Goal: Browse casually: Explore the website without a specific task or goal

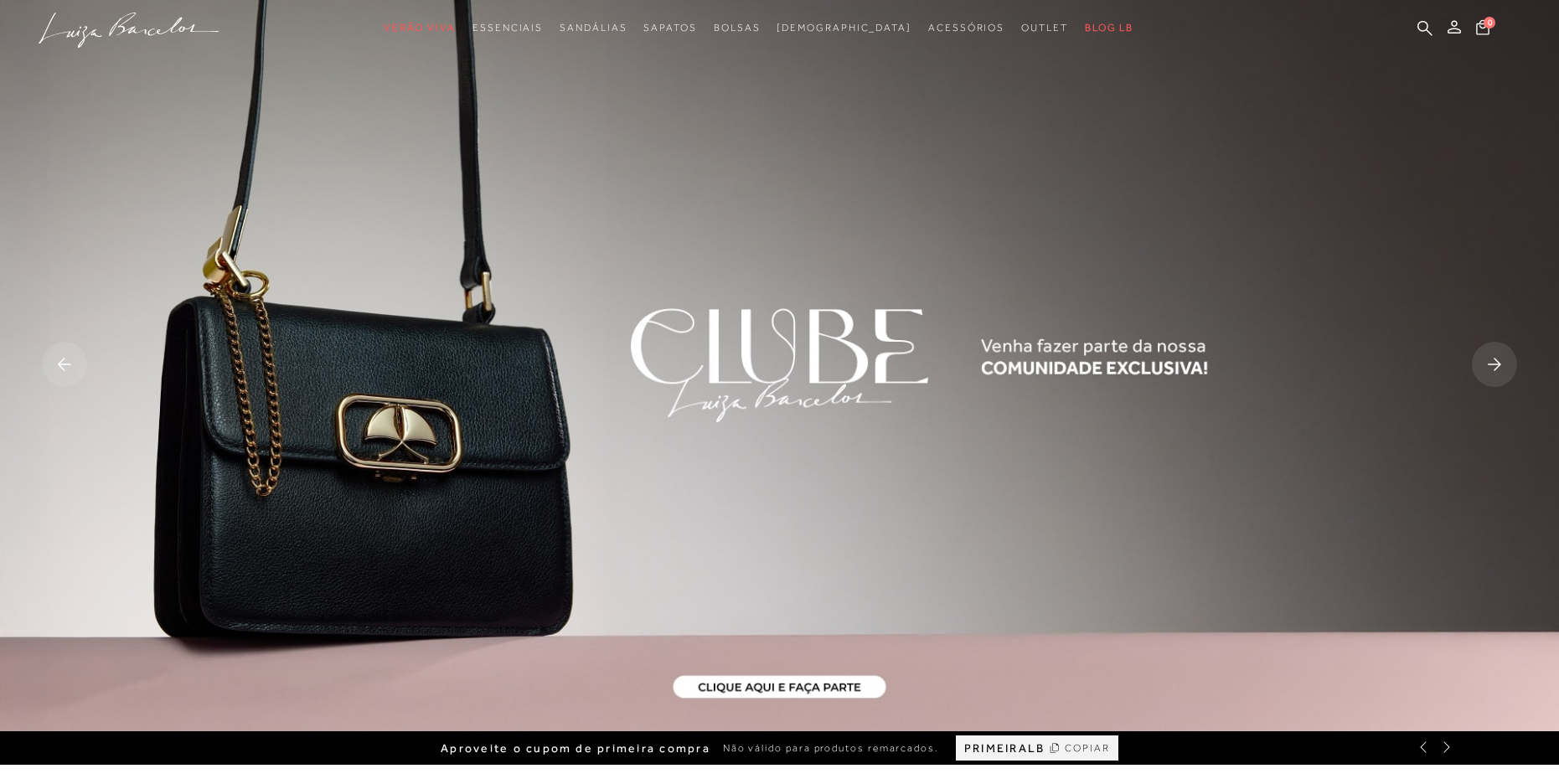
click at [1481, 350] on rect at bounding box center [1494, 364] width 46 height 46
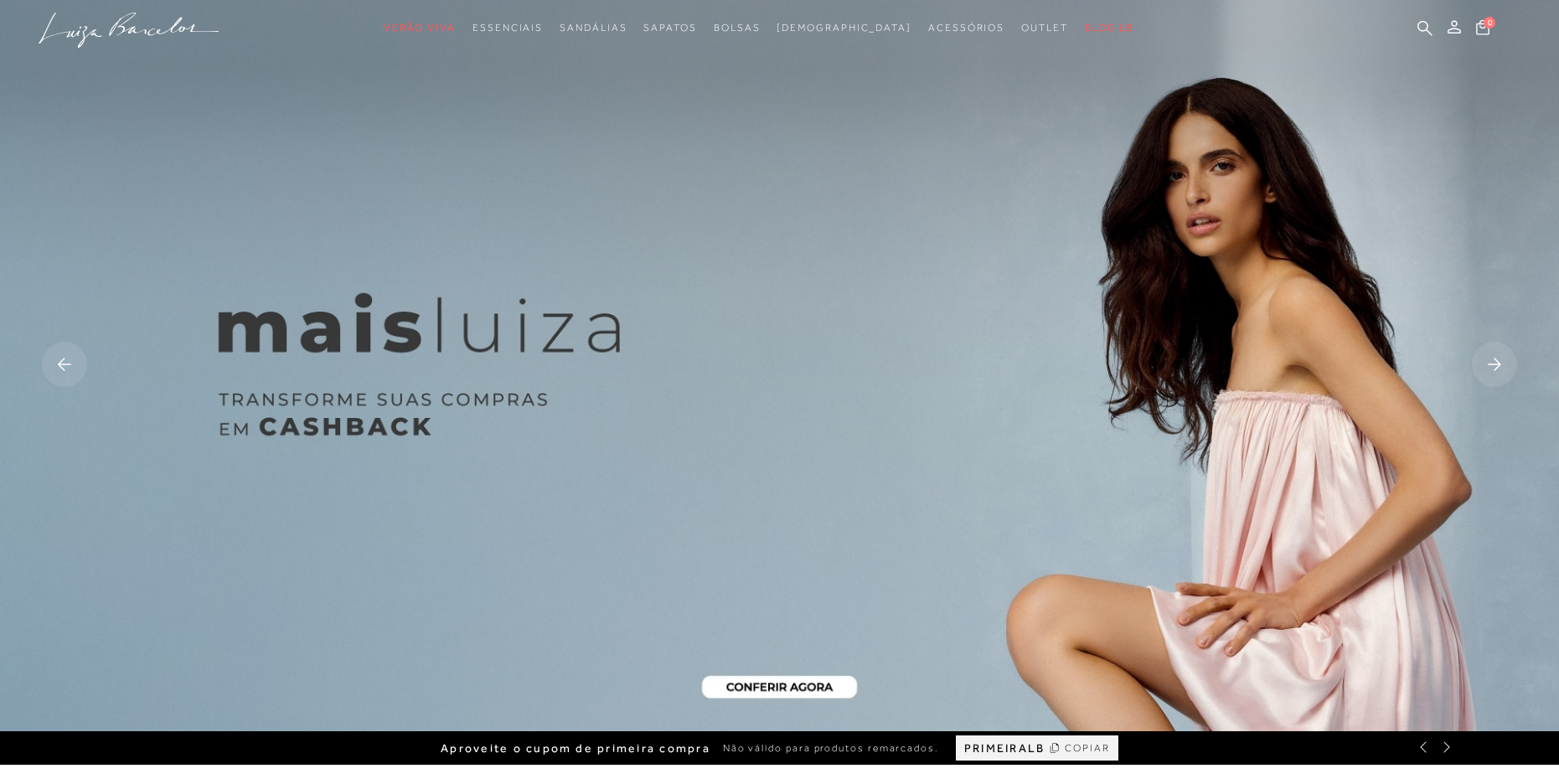
click at [1488, 361] on rect at bounding box center [1494, 364] width 46 height 46
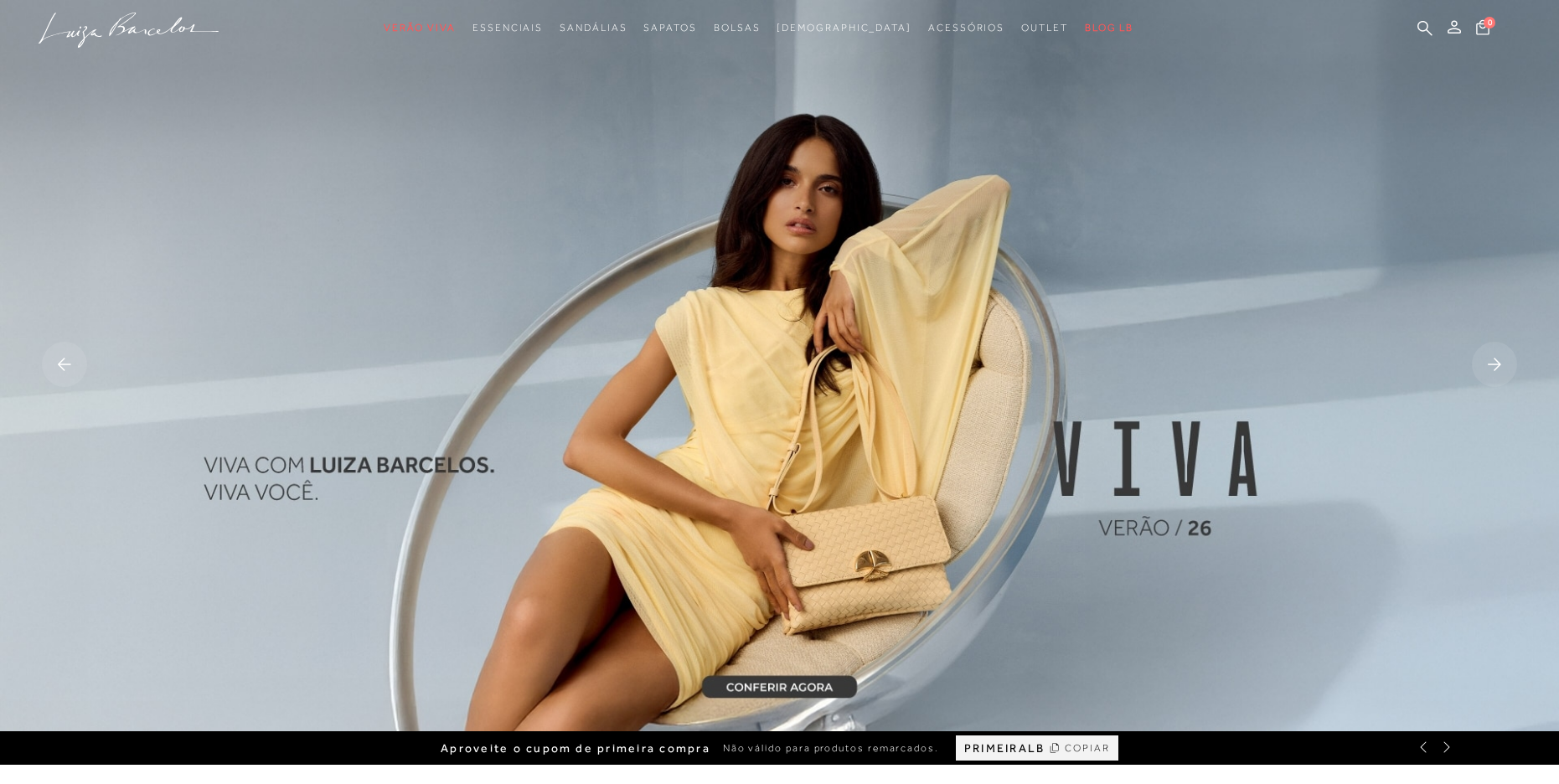
click at [1496, 360] on icon at bounding box center [1493, 363] width 13 height 13
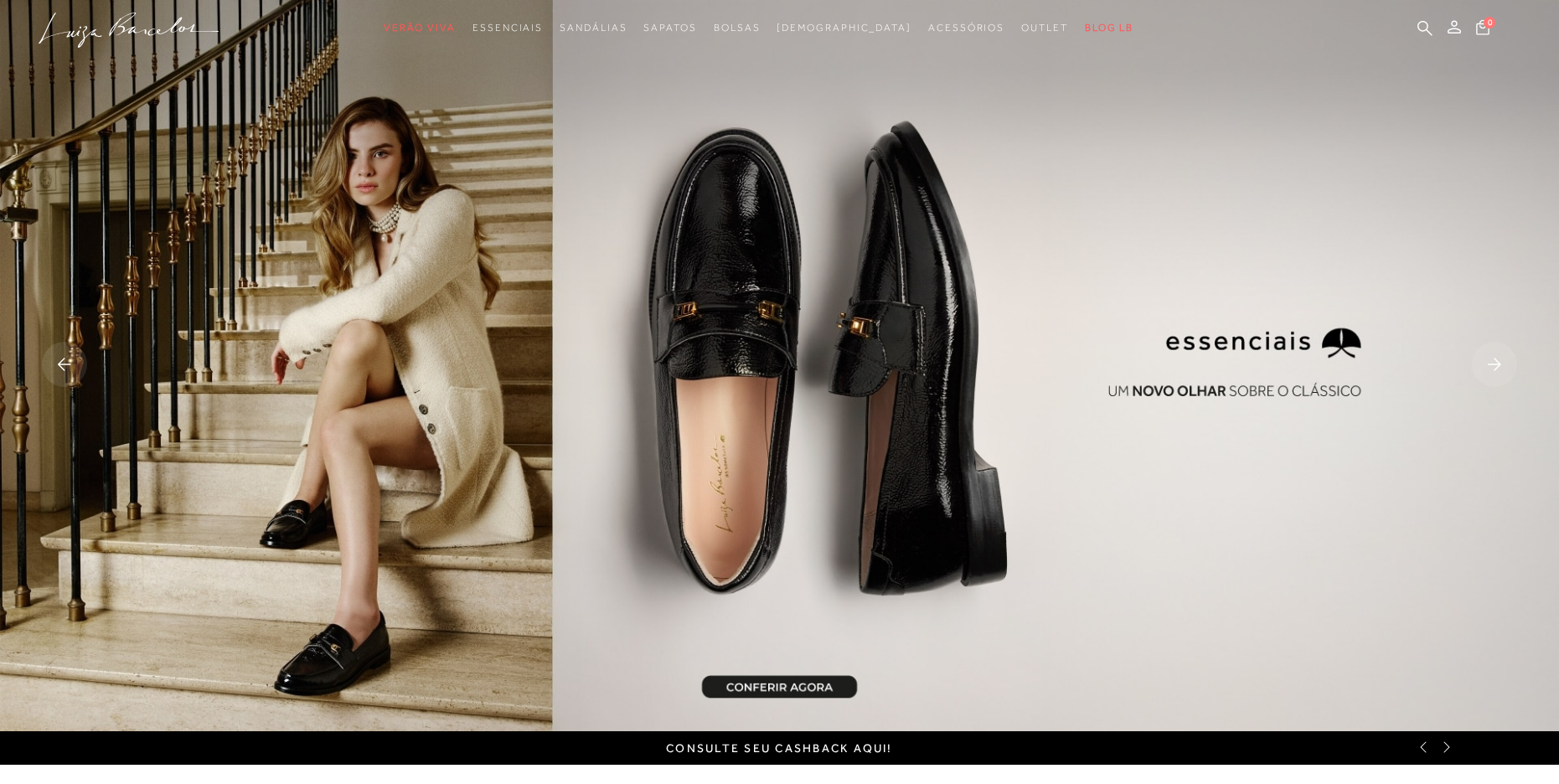
click at [1496, 360] on icon at bounding box center [1493, 363] width 13 height 13
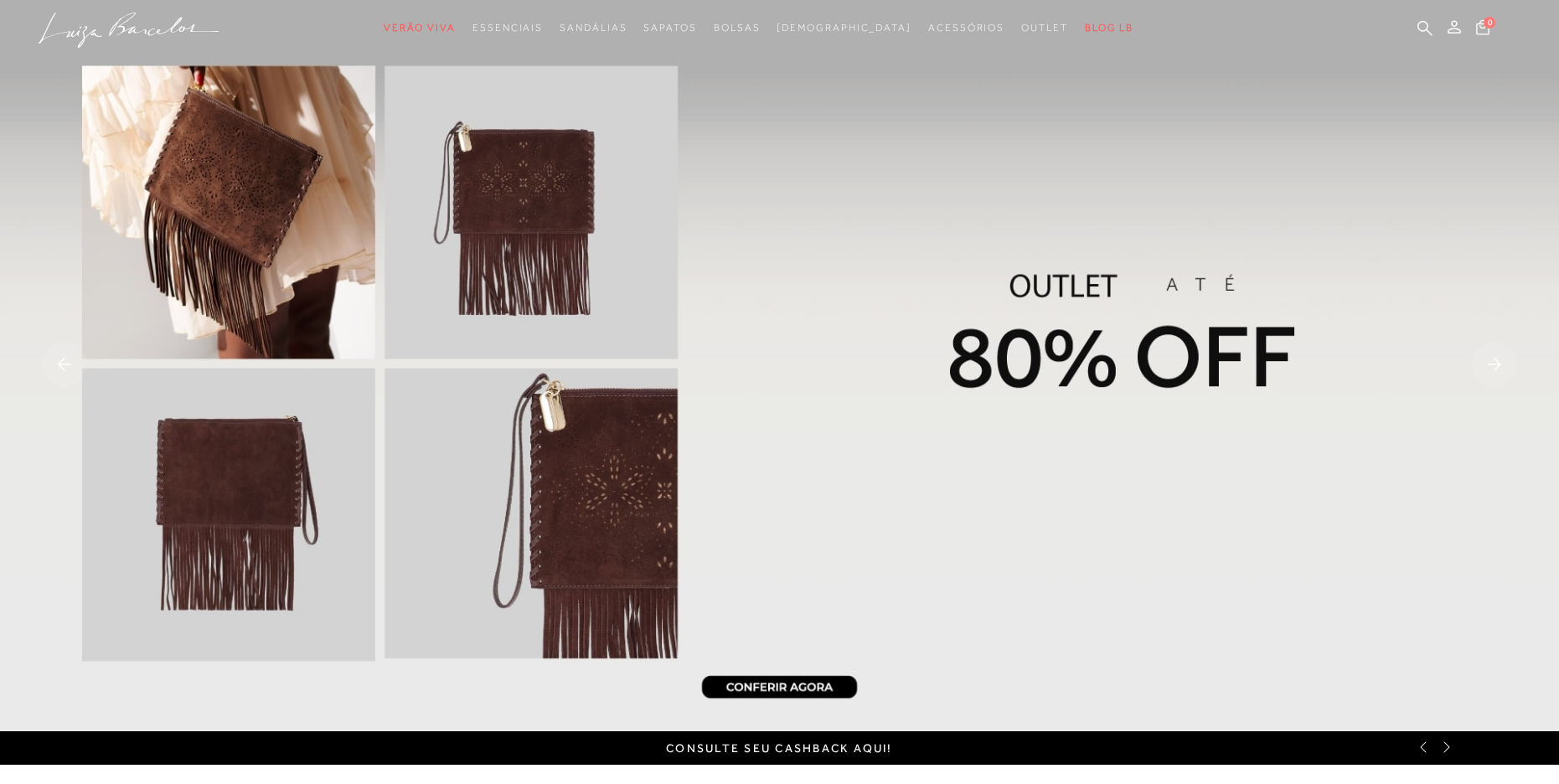
click at [1496, 360] on icon at bounding box center [1493, 363] width 13 height 13
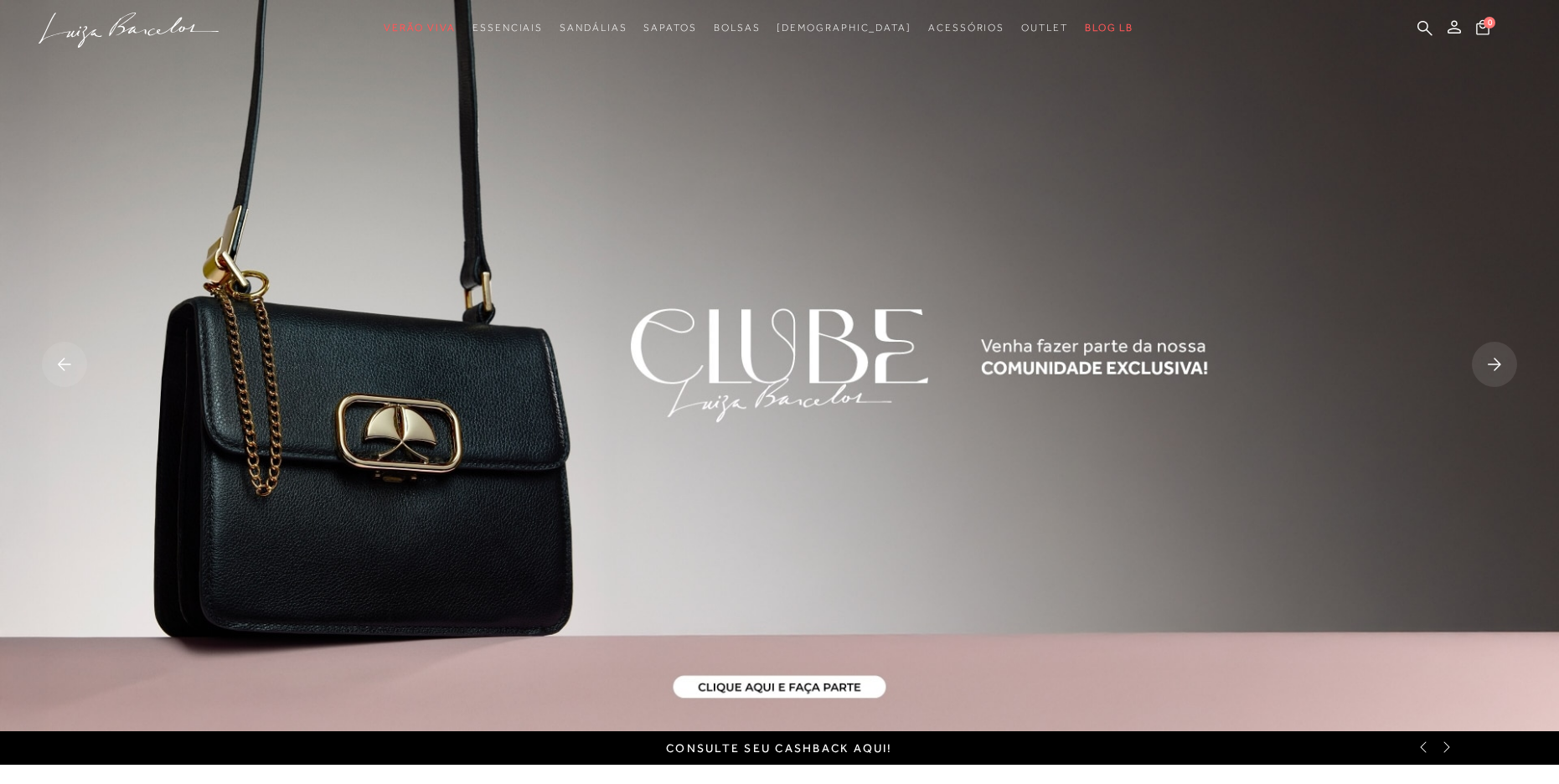
click at [1496, 360] on icon at bounding box center [1493, 363] width 13 height 13
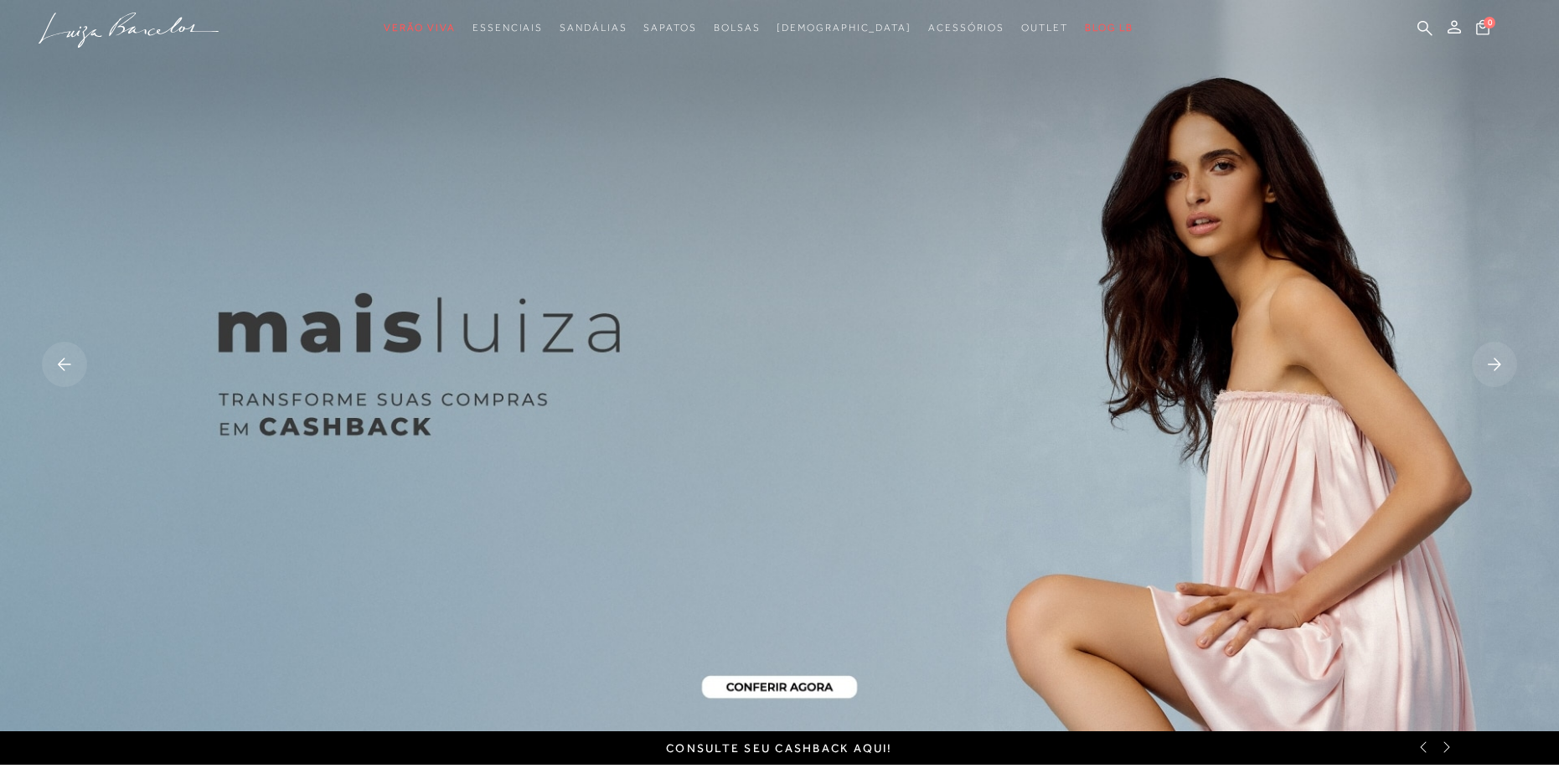
click at [1496, 360] on icon at bounding box center [1493, 363] width 13 height 13
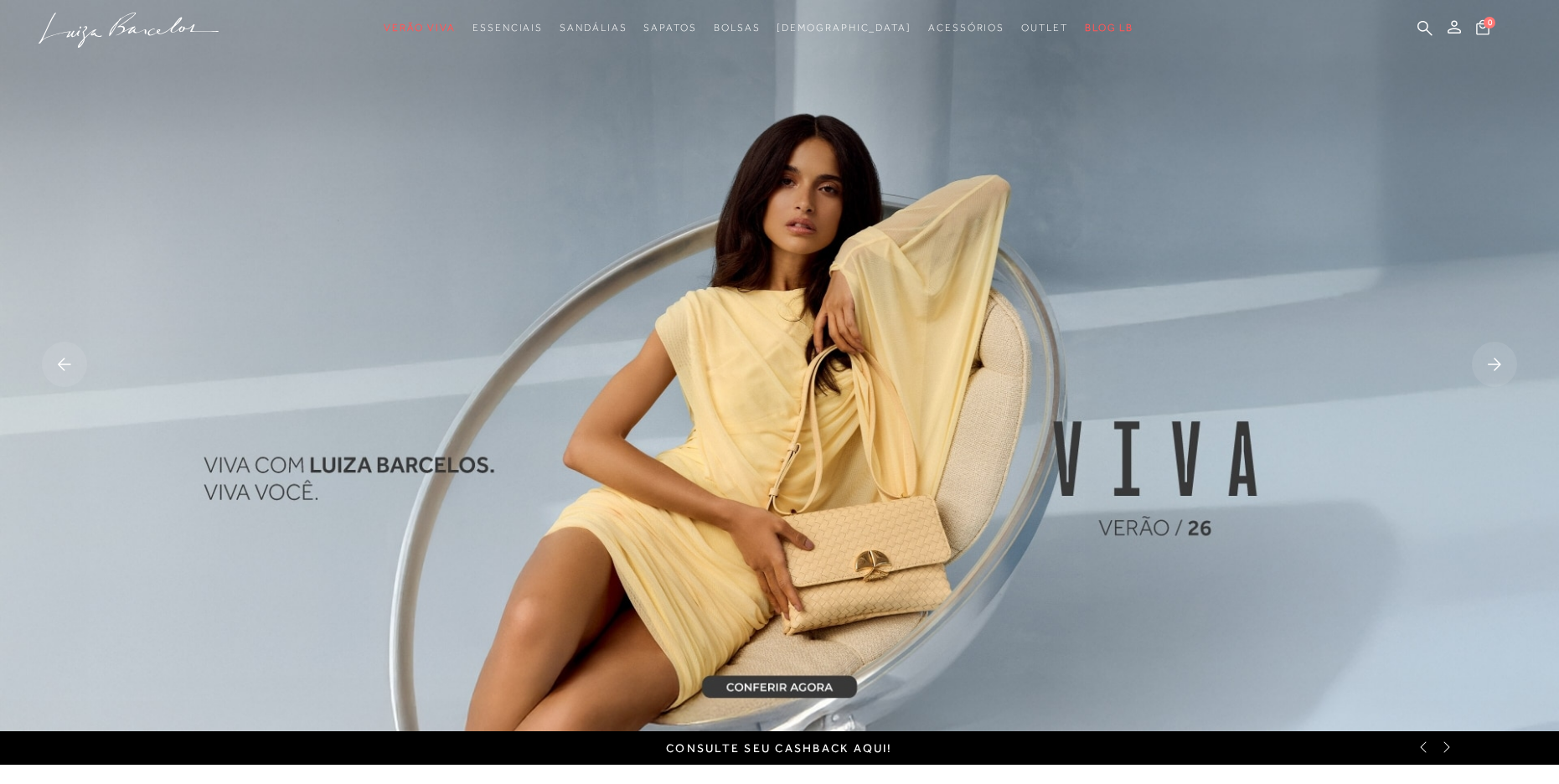
click at [1496, 360] on icon at bounding box center [1493, 363] width 13 height 13
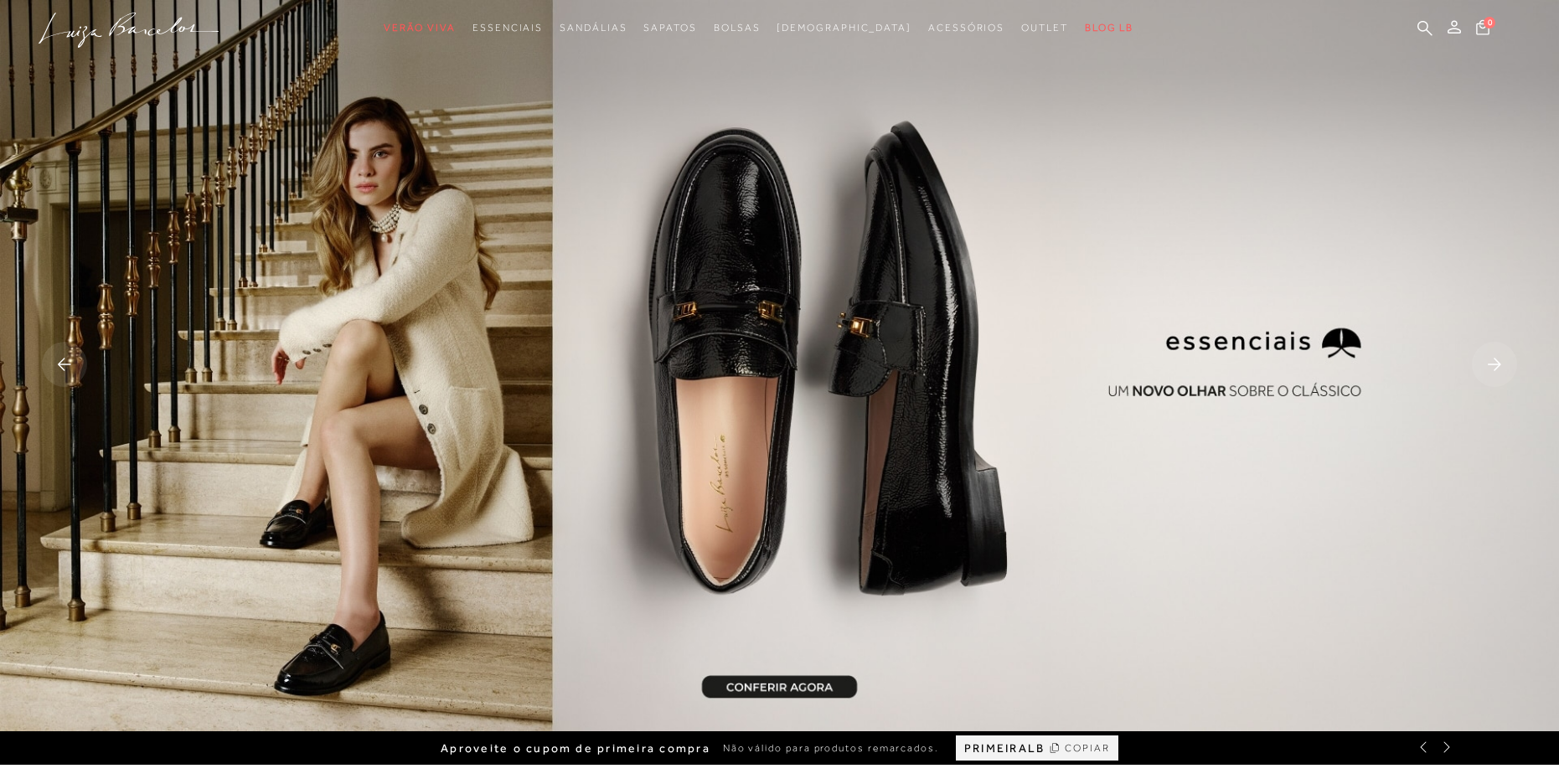
click at [1496, 360] on icon at bounding box center [1493, 363] width 13 height 13
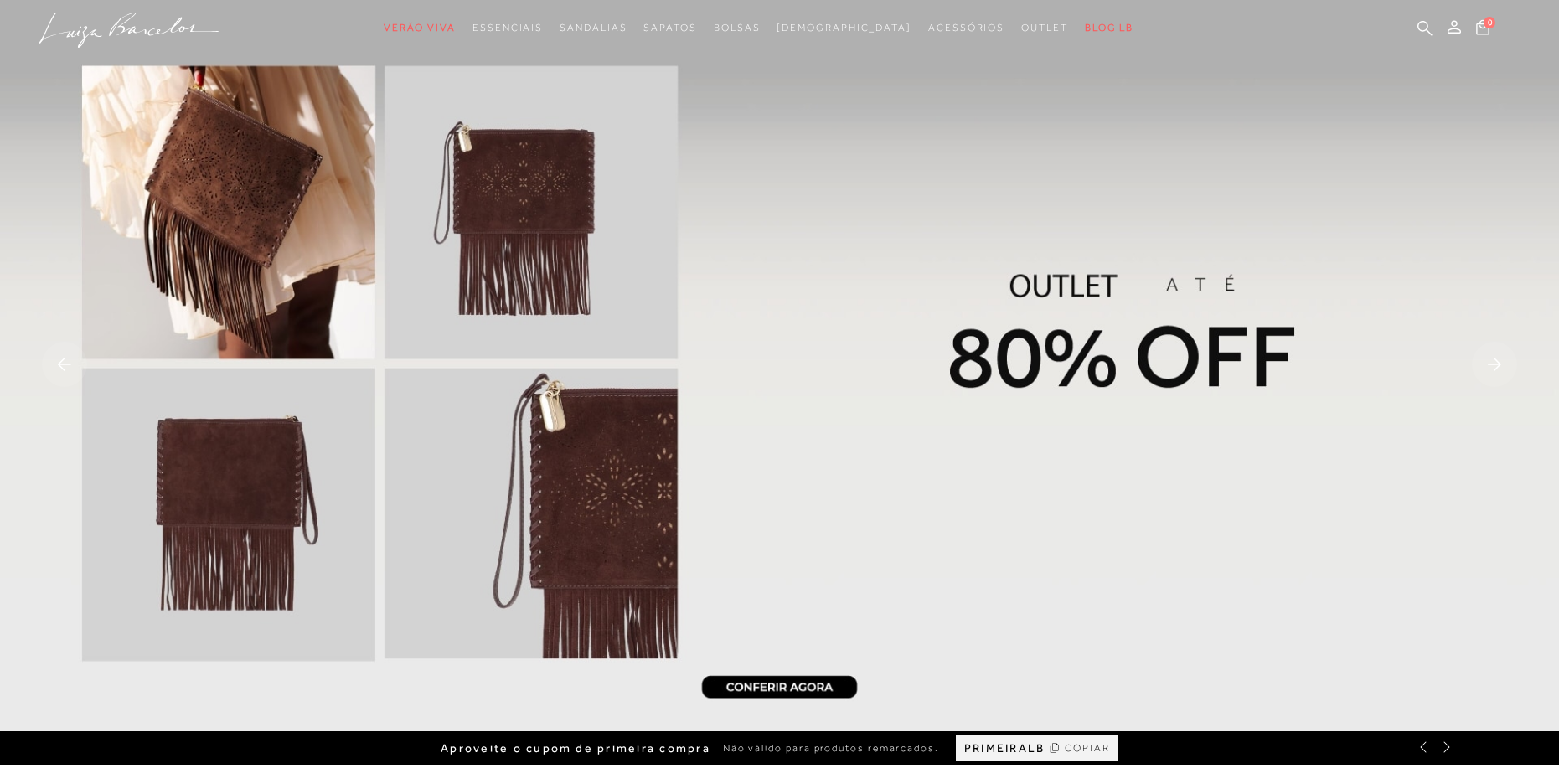
click at [1496, 360] on icon at bounding box center [1493, 363] width 13 height 13
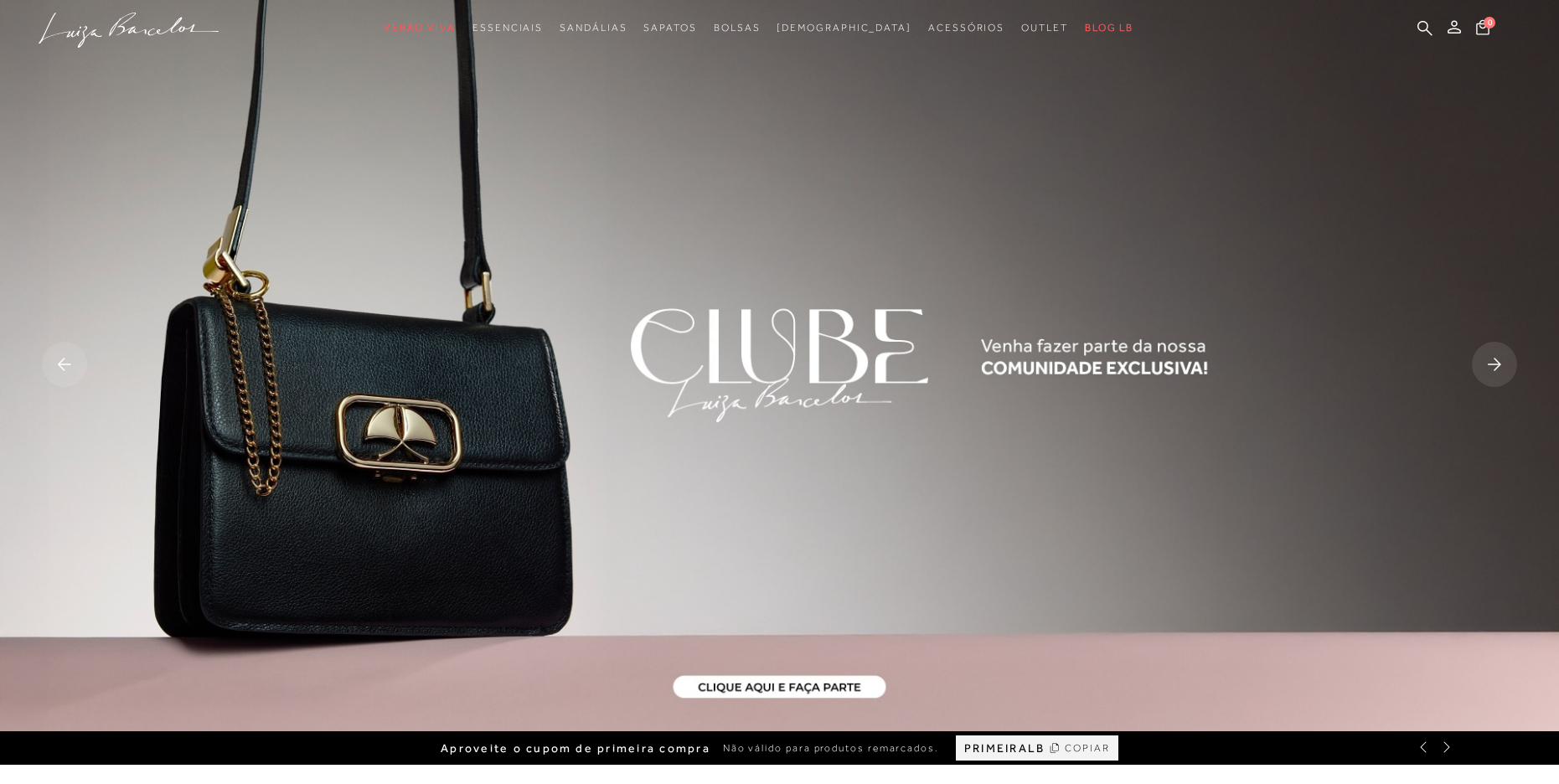
click at [1496, 360] on icon at bounding box center [1493, 363] width 13 height 13
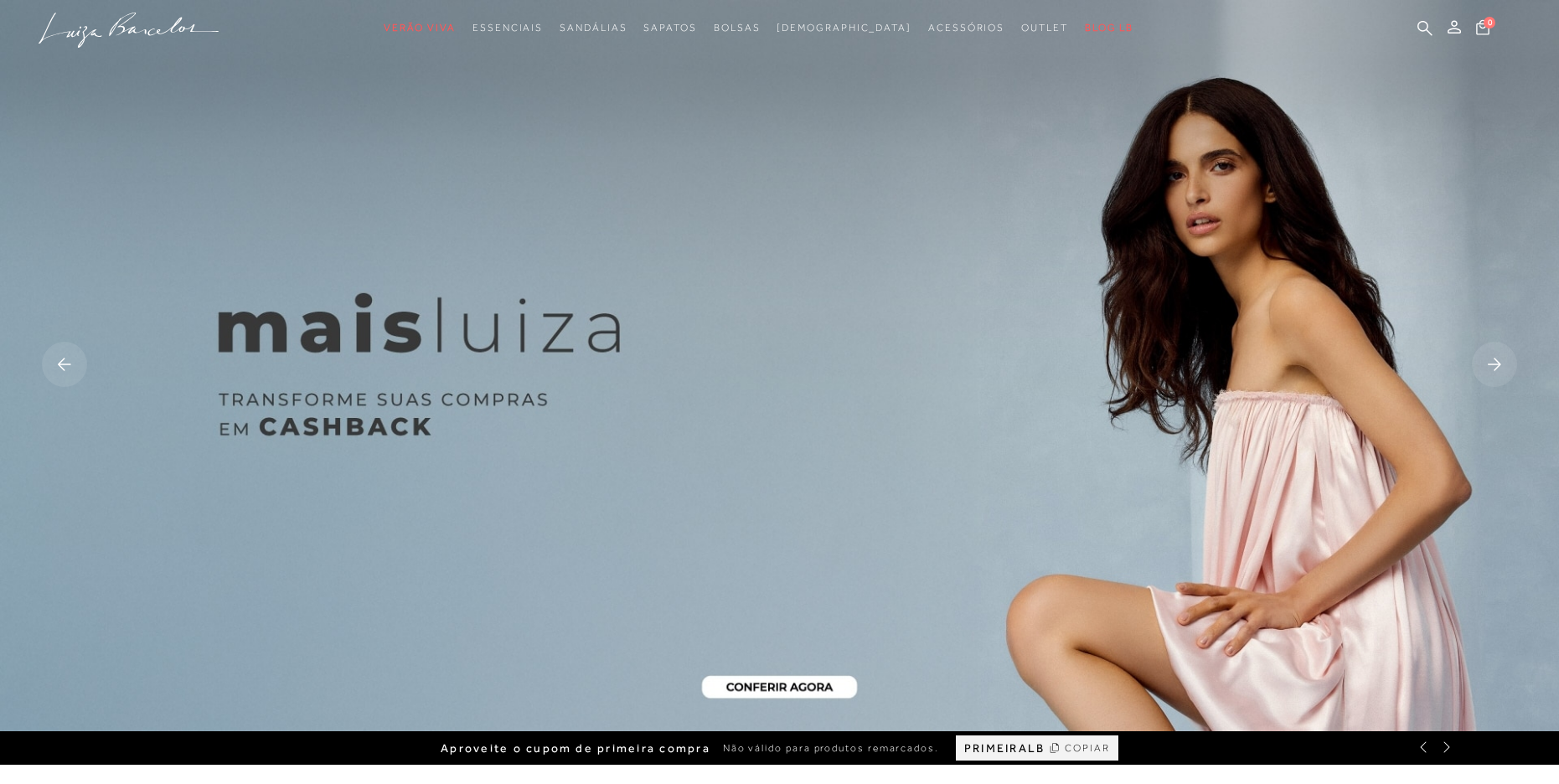
click at [1496, 360] on icon at bounding box center [1493, 363] width 13 height 13
